Goal: Transaction & Acquisition: Purchase product/service

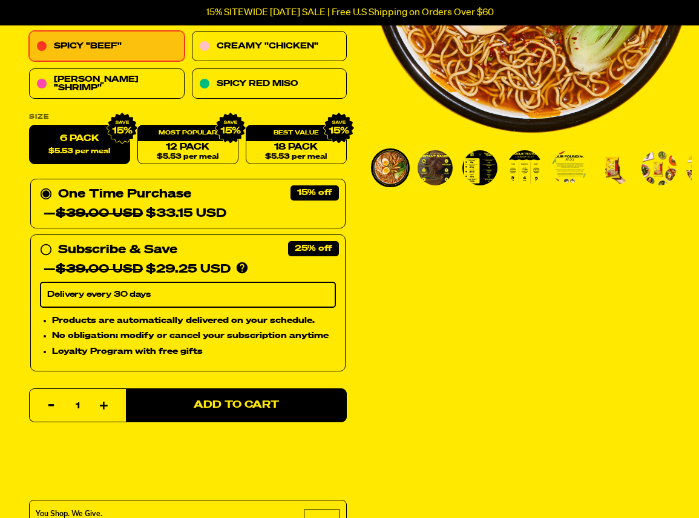
scroll to position [151, 0]
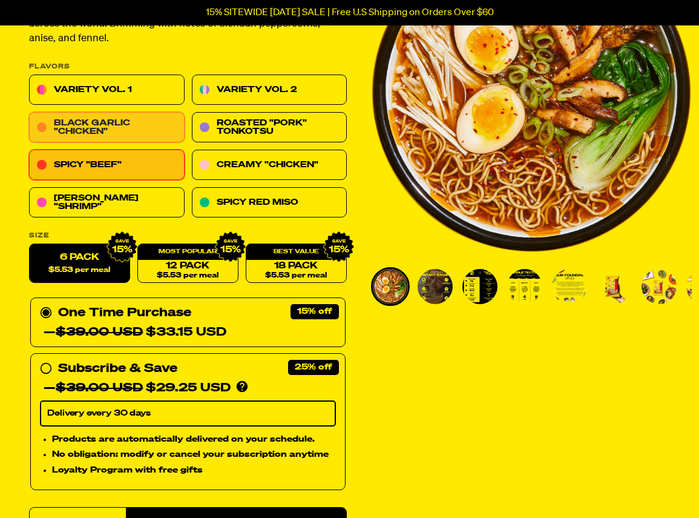
click at [137, 143] on link "Black Garlic "Chicken"" at bounding box center [107, 128] width 156 height 30
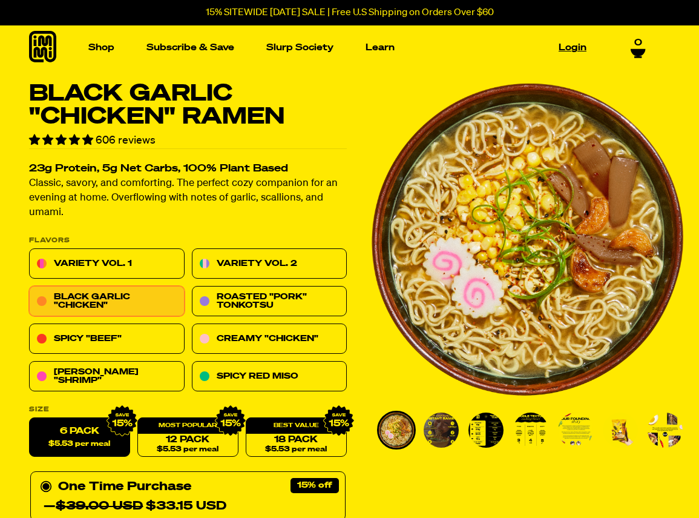
click at [568, 53] on link "Login" at bounding box center [573, 47] width 38 height 19
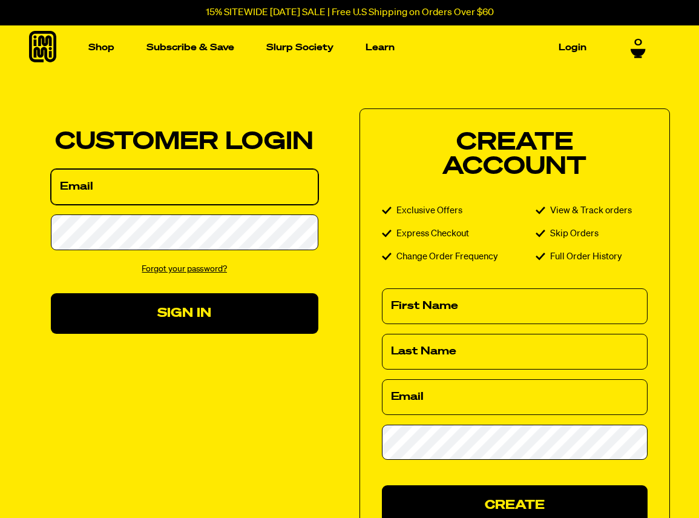
click at [130, 187] on input "Email" at bounding box center [185, 187] width 268 height 36
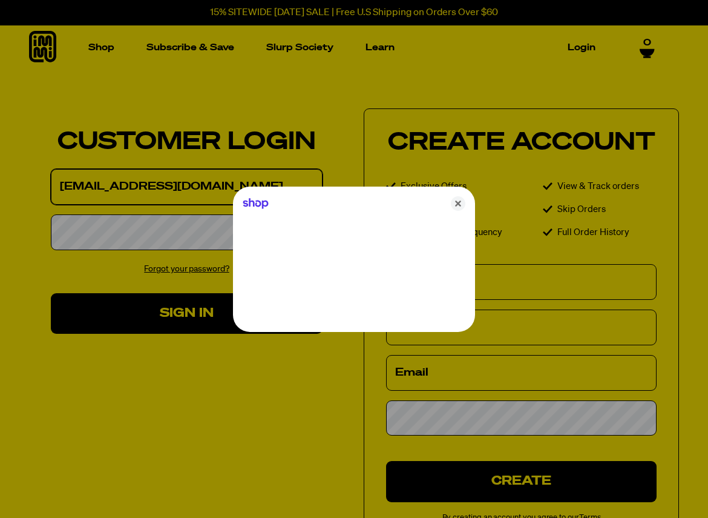
type input "annbarkerong@yahoo.com"
click at [459, 203] on icon "Close" at bounding box center [458, 203] width 15 height 15
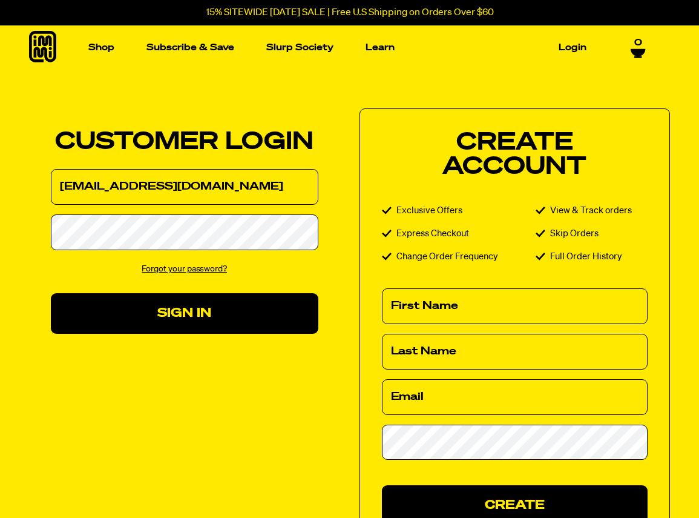
click at [178, 273] on link "Forgot your password?" at bounding box center [184, 269] width 85 height 8
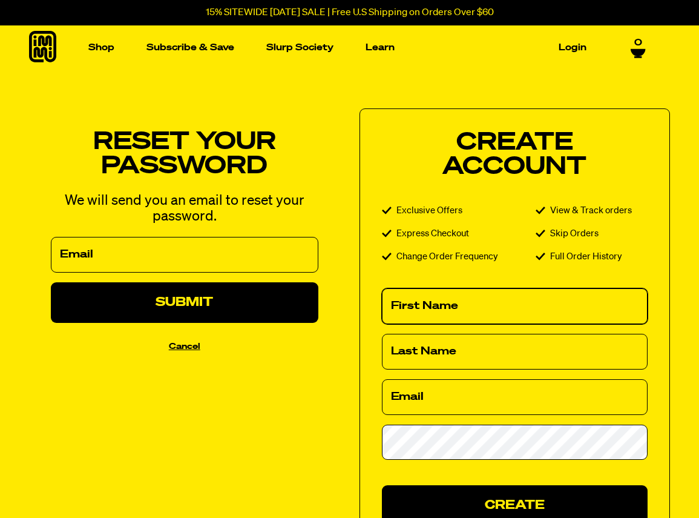
click at [489, 308] on input "First Name" at bounding box center [515, 306] width 266 height 36
click at [443, 315] on input "First Name" at bounding box center [515, 306] width 266 height 36
click at [435, 312] on input "First Name" at bounding box center [515, 306] width 266 height 36
type input "Ann"
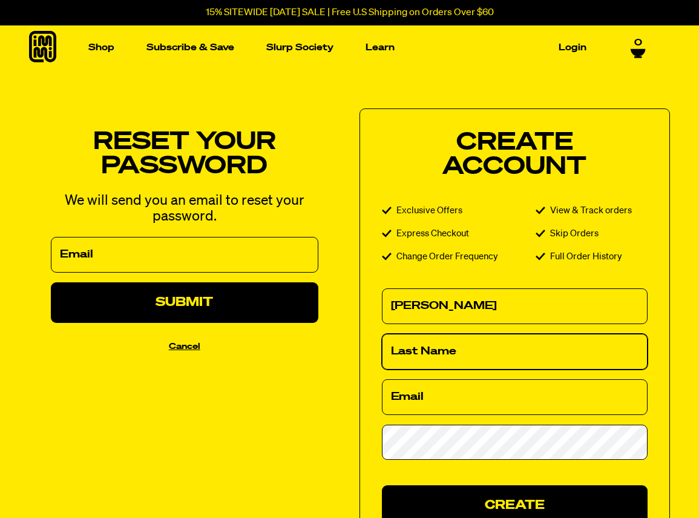
click at [419, 348] on input "Last Name" at bounding box center [515, 352] width 266 height 36
type input "Ong"
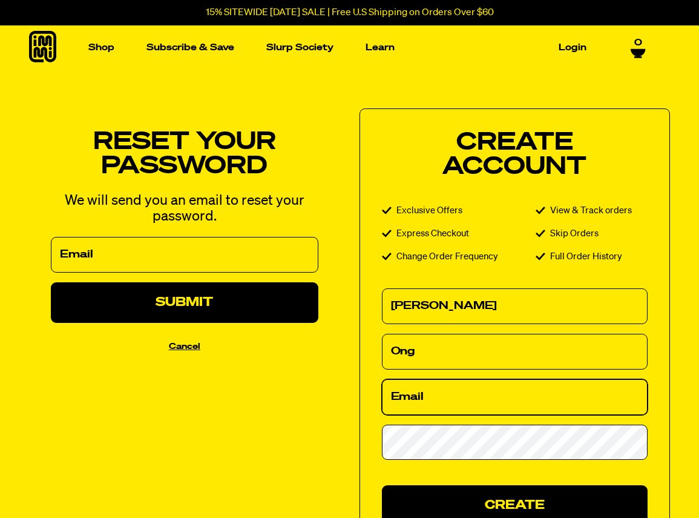
click at [458, 399] on input "Email" at bounding box center [515, 397] width 266 height 36
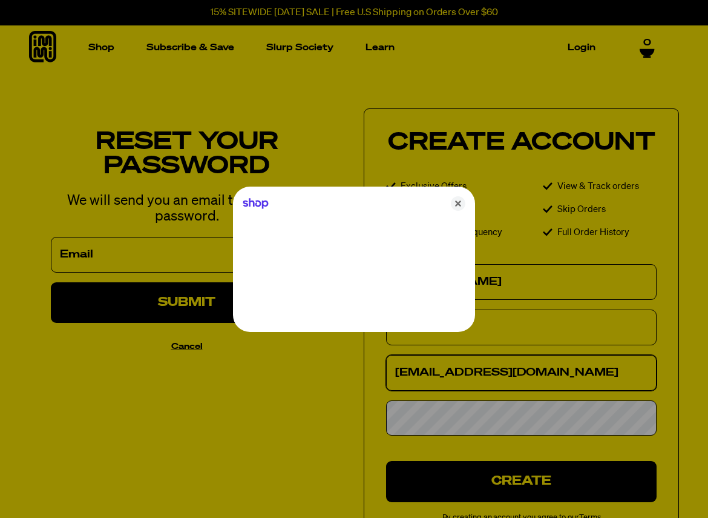
type input "[EMAIL_ADDRESS][DOMAIN_NAME]"
click at [464, 205] on icon "Close" at bounding box center [458, 203] width 15 height 15
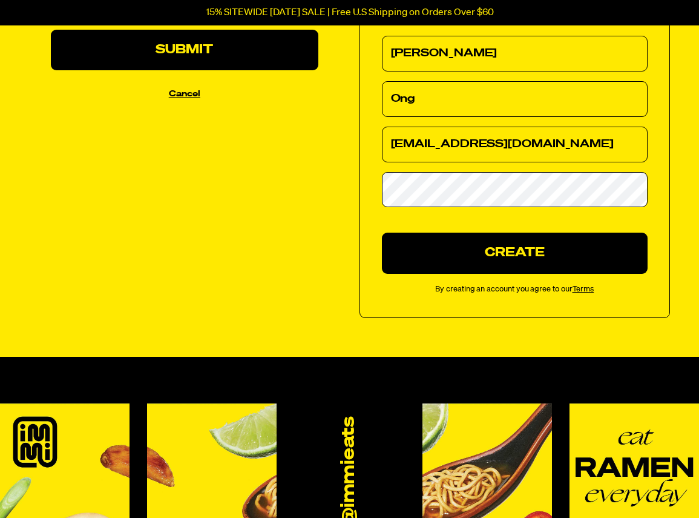
scroll to position [265, 0]
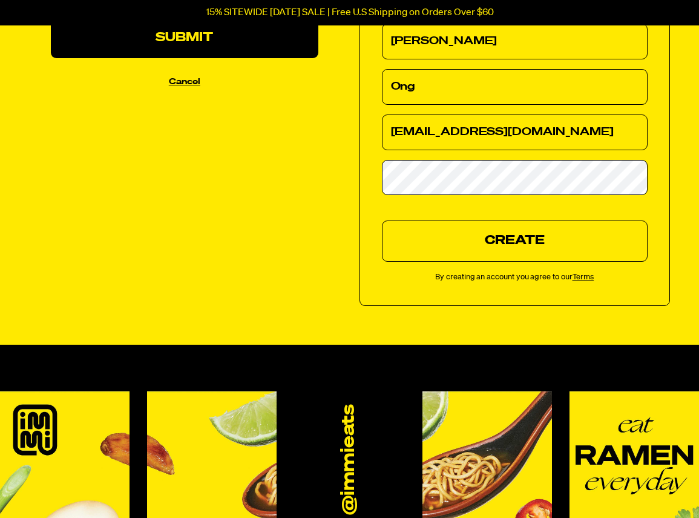
click at [535, 243] on button "Create" at bounding box center [515, 240] width 266 height 41
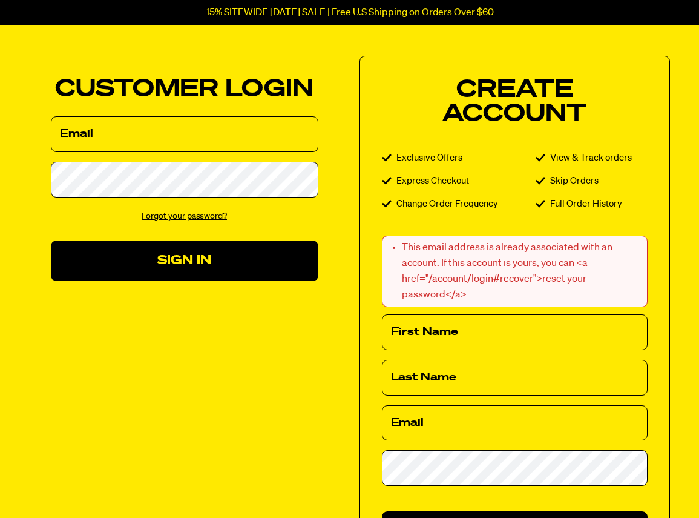
scroll to position [64, 0]
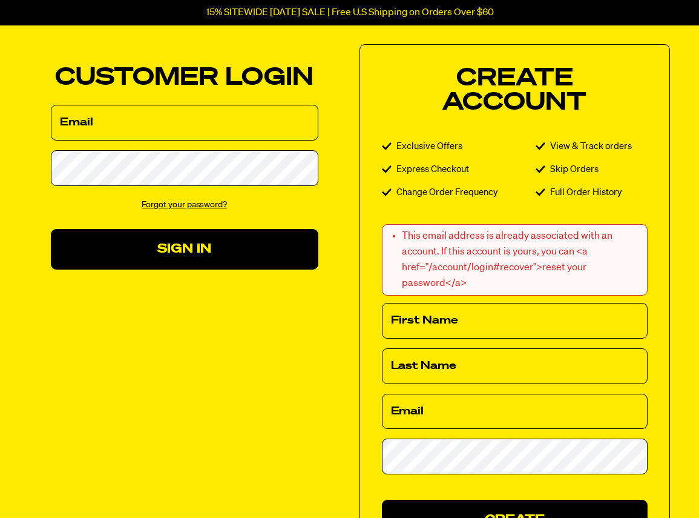
click at [486, 291] on li "This email address is already associated with an account. If this account is yo…" at bounding box center [521, 259] width 239 height 63
click at [479, 291] on li "This email address is already associated with an account. If this account is yo…" at bounding box center [521, 259] width 239 height 63
drag, startPoint x: 480, startPoint y: 319, endPoint x: 428, endPoint y: 285, distance: 62.7
click at [428, 285] on li "This email address is already associated with an account. If this account is yo…" at bounding box center [521, 259] width 239 height 63
copy li "<a href="/account/login#recover">reset your password</a>"
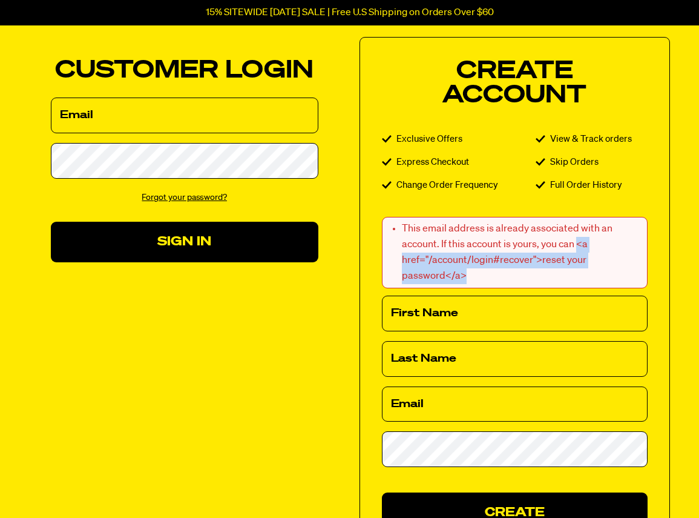
scroll to position [73, 0]
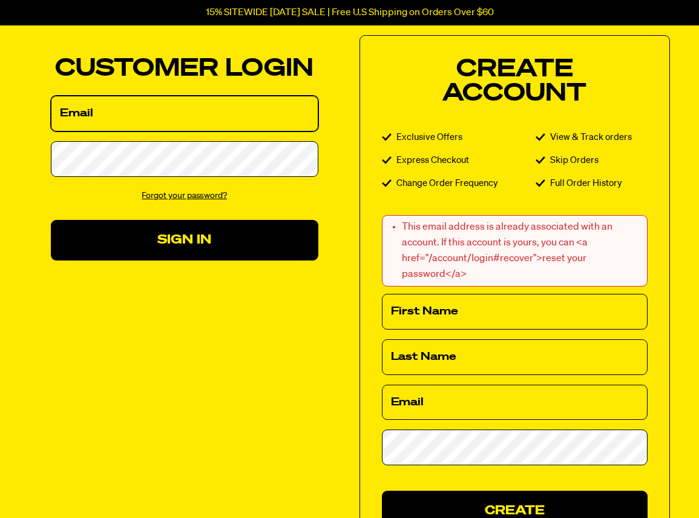
click at [116, 125] on input "Email" at bounding box center [185, 114] width 268 height 36
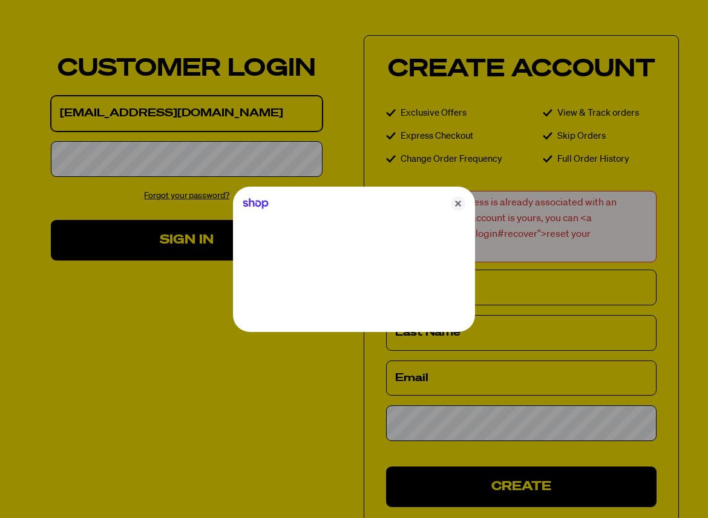
type input "[EMAIL_ADDRESS][DOMAIN_NAME]"
click at [455, 206] on icon "Close" at bounding box center [458, 203] width 15 height 15
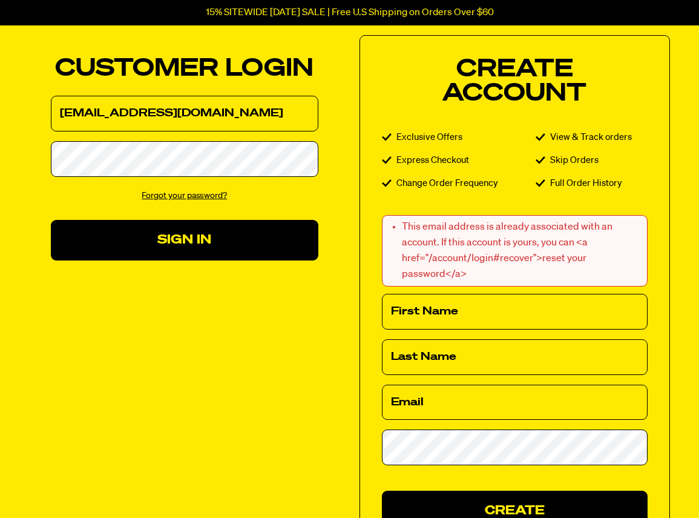
click at [187, 200] on link "Forgot your password?" at bounding box center [184, 195] width 85 height 8
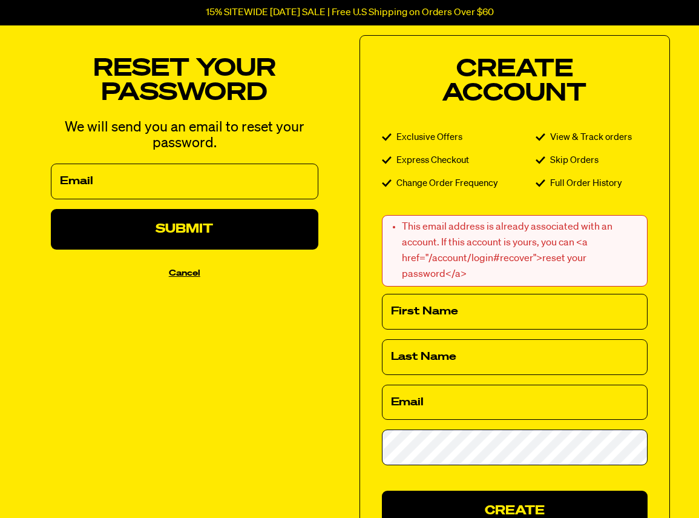
click at [524, 282] on li "This email address is already associated with an account. If this account is yo…" at bounding box center [521, 250] width 239 height 63
click at [194, 280] on button "Cancel" at bounding box center [184, 272] width 31 height 13
